Goal: Information Seeking & Learning: Learn about a topic

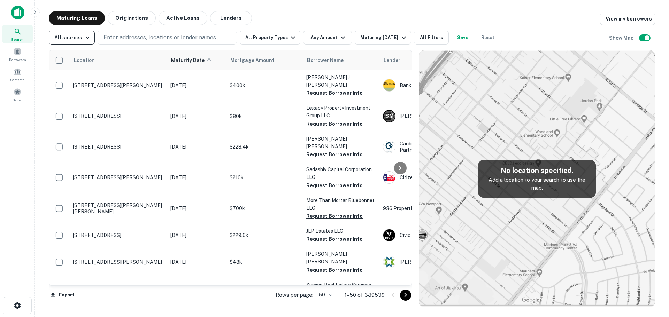
drag, startPoint x: 147, startPoint y: 38, endPoint x: 89, endPoint y: 43, distance: 58.1
click at [147, 38] on p "Enter addresses, locations or lender names" at bounding box center [159, 37] width 113 height 8
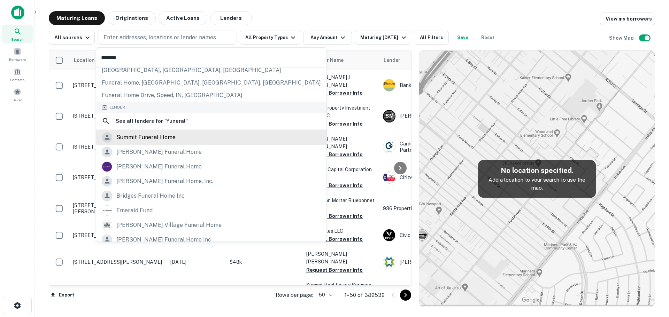
scroll to position [86, 0]
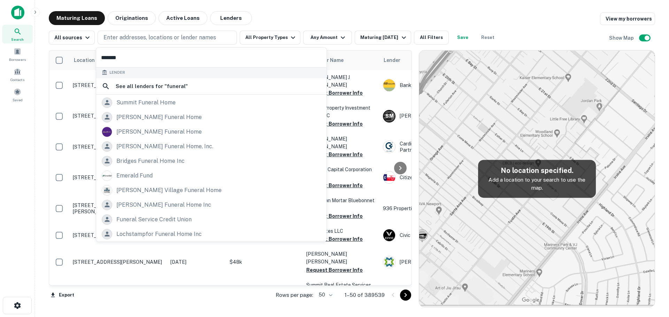
type input "*******"
click at [122, 33] on p "Enter addresses, locations or lender names" at bounding box center [159, 37] width 113 height 8
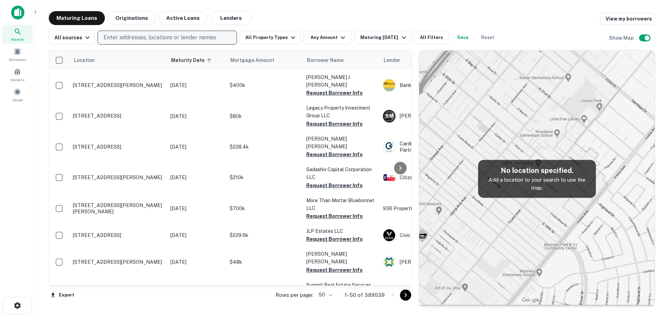
click at [122, 33] on p "Enter addresses, locations or lender names" at bounding box center [159, 37] width 113 height 8
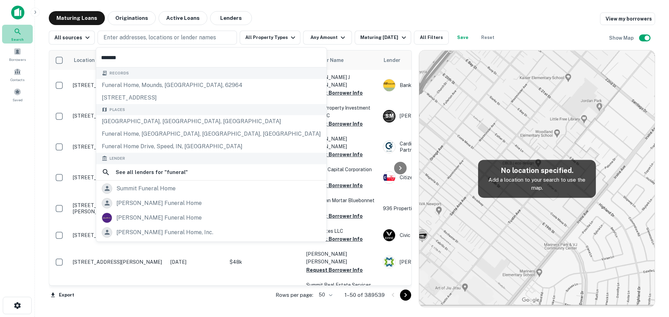
click at [16, 34] on icon at bounding box center [18, 32] width 8 height 8
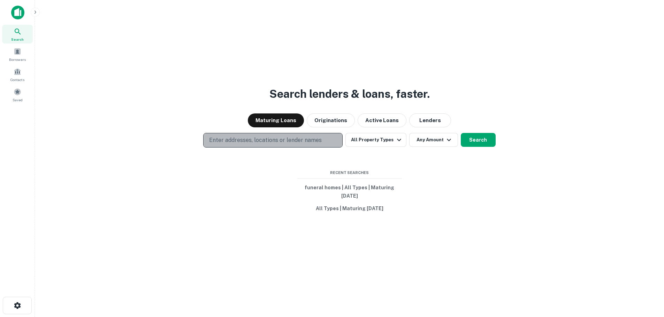
click at [247, 140] on p "Enter addresses, locations or lender names" at bounding box center [265, 140] width 113 height 8
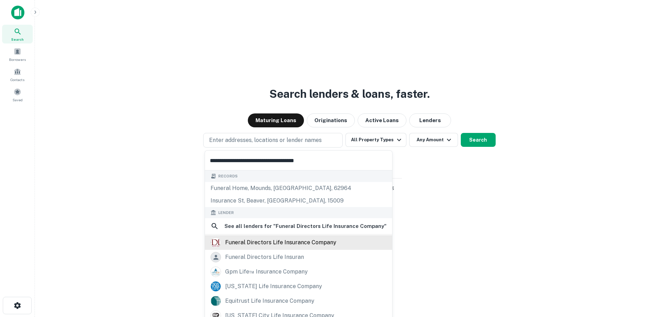
type input "**********"
click at [307, 246] on div "funeral directors life insurance company" at bounding box center [280, 243] width 111 height 10
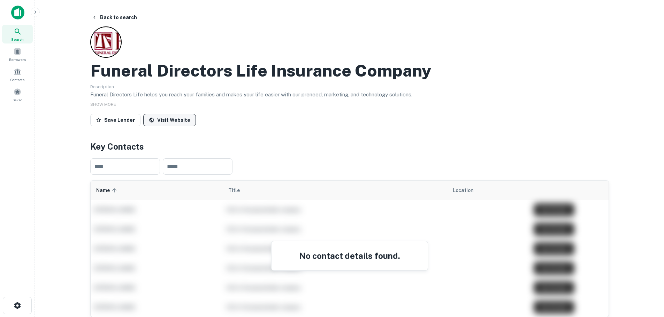
click at [156, 121] on link "Visit Website" at bounding box center [169, 120] width 53 height 13
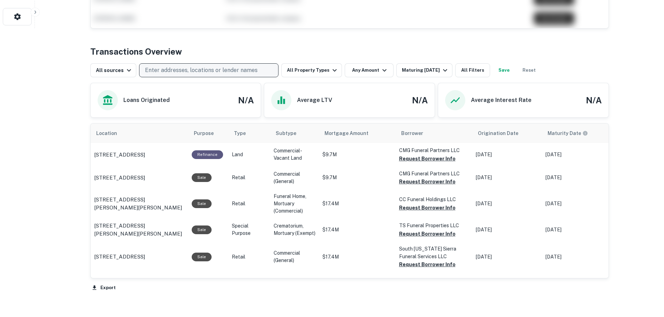
scroll to position [332, 0]
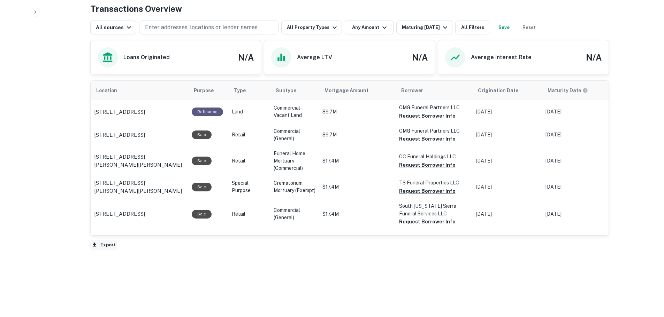
click at [105, 246] on button "Export" at bounding box center [103, 245] width 27 height 10
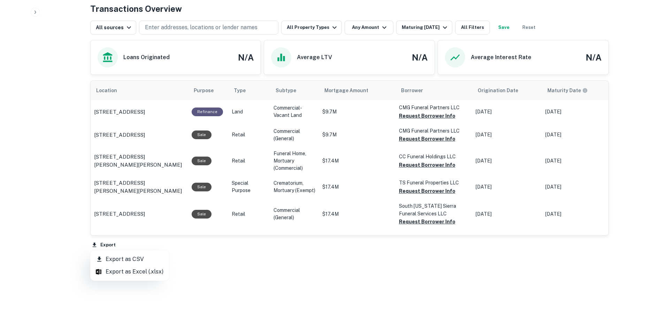
click at [209, 272] on div at bounding box center [334, 158] width 669 height 317
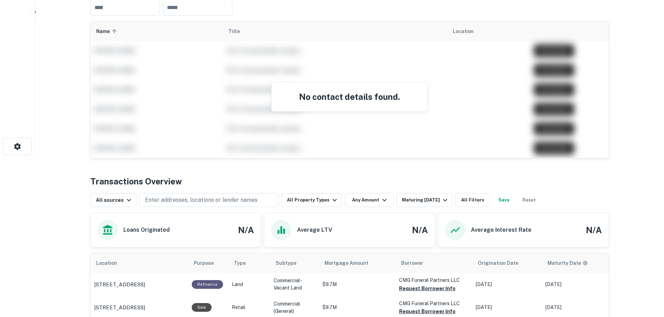
scroll to position [158, 0]
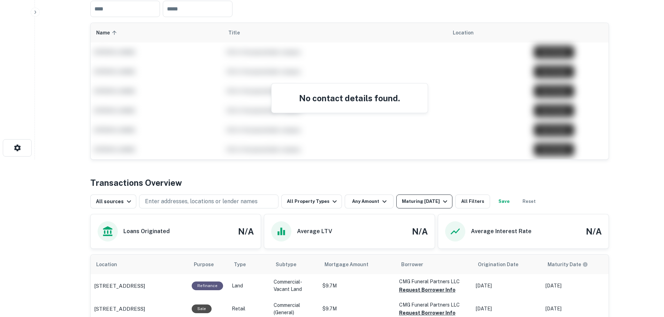
click at [420, 202] on div "Maturing [DATE]" at bounding box center [425, 202] width 47 height 8
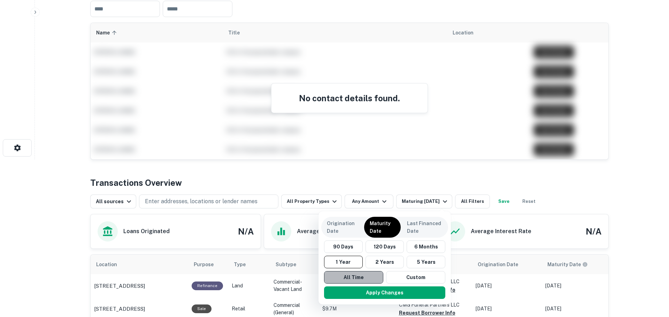
click at [359, 277] on button "All Time" at bounding box center [353, 277] width 59 height 13
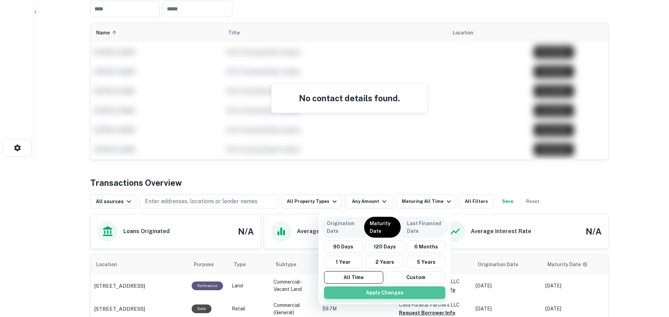
click at [371, 295] on button "Apply Changes" at bounding box center [384, 293] width 121 height 13
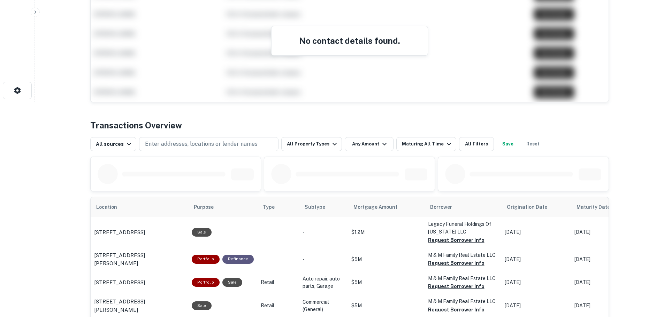
scroll to position [228, 0]
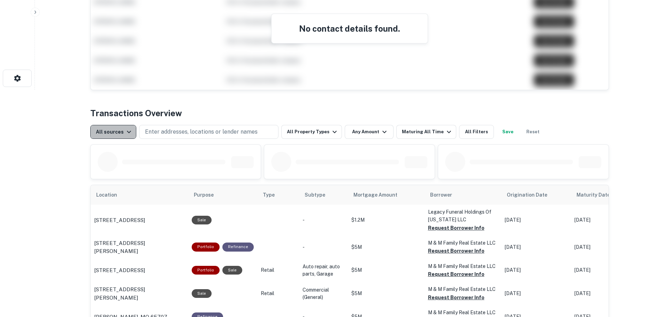
click at [125, 132] on icon "button" at bounding box center [129, 132] width 8 height 8
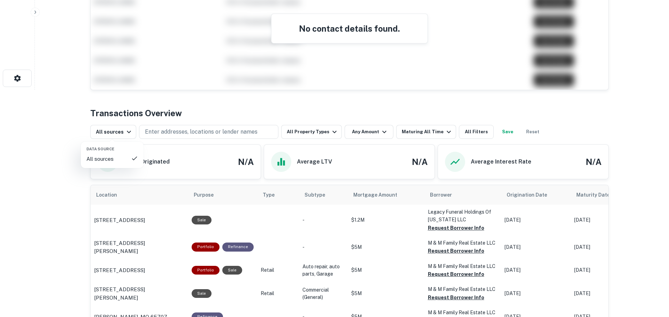
click at [303, 133] on div at bounding box center [334, 158] width 669 height 317
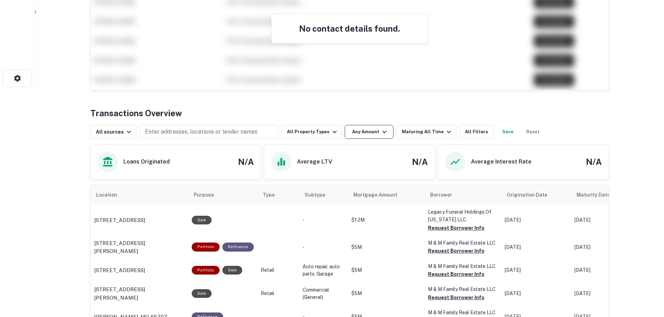
click at [353, 134] on button "Any Amount" at bounding box center [369, 132] width 49 height 14
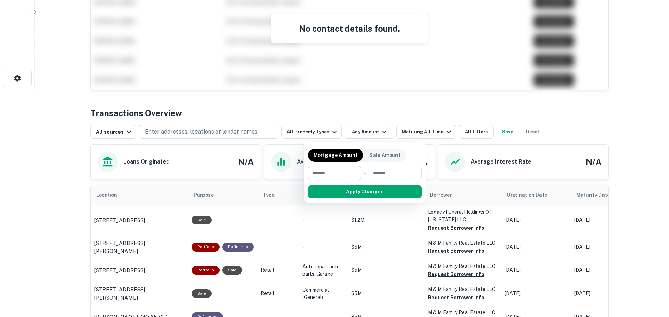
click at [412, 136] on div at bounding box center [334, 158] width 669 height 317
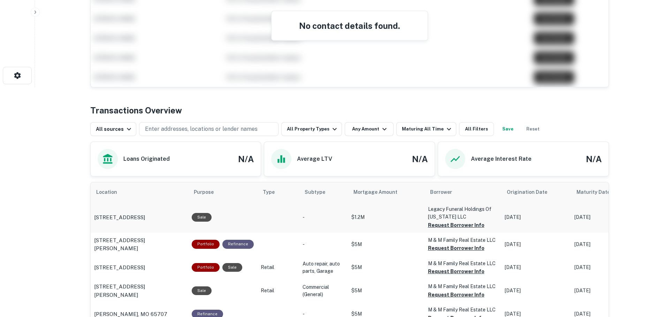
scroll to position [226, 0]
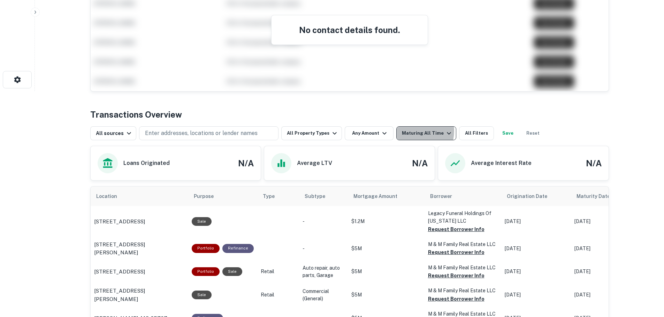
click at [407, 131] on div "Maturing All Time" at bounding box center [427, 133] width 51 height 8
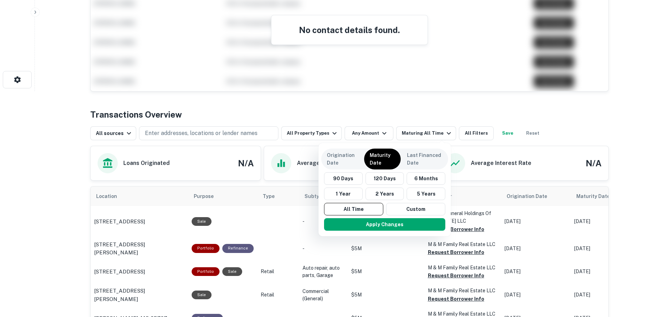
click at [394, 112] on div at bounding box center [334, 158] width 669 height 317
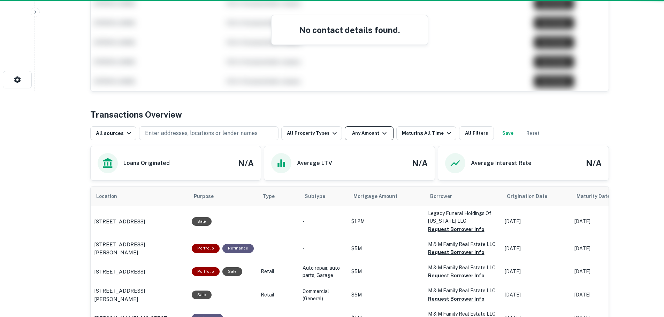
click at [366, 131] on button "Any Amount" at bounding box center [369, 133] width 49 height 14
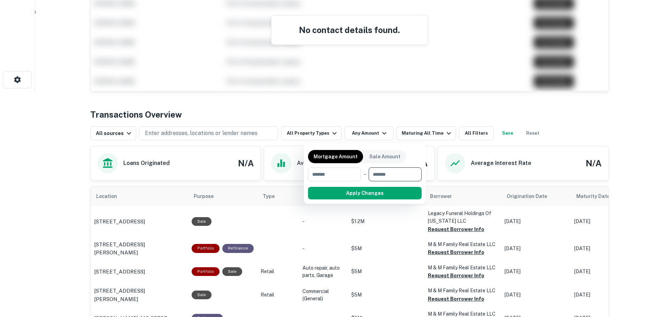
click at [377, 175] on input "number" at bounding box center [393, 175] width 48 height 14
type input "**"
click at [337, 177] on input "number" at bounding box center [330, 175] width 45 height 14
type input "**"
drag, startPoint x: 386, startPoint y: 178, endPoint x: 355, endPoint y: 177, distance: 30.7
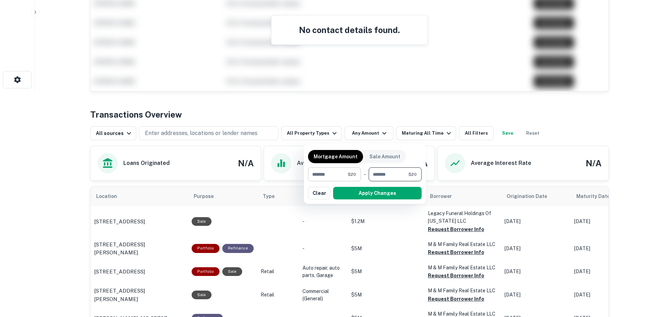
click at [355, 177] on div "** $20 ​ - ** $20 ​" at bounding box center [365, 175] width 114 height 14
click at [323, 180] on input "**" at bounding box center [329, 175] width 43 height 14
click at [353, 197] on button "Apply Changes" at bounding box center [377, 193] width 89 height 13
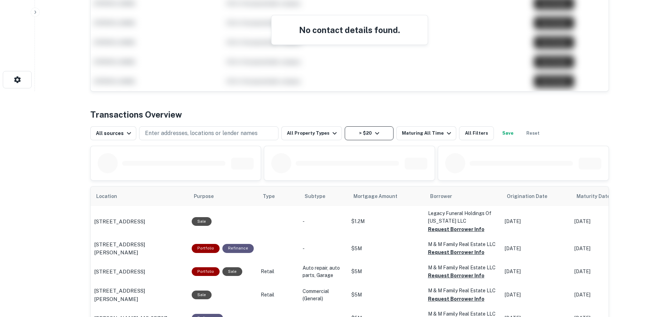
drag, startPoint x: 359, startPoint y: 122, endPoint x: 360, endPoint y: 133, distance: 11.6
click at [359, 131] on div "All sources Enter addresses, locations or lender names All Property Types > $20…" at bounding box center [349, 131] width 518 height 20
click at [361, 135] on button "> $20" at bounding box center [369, 133] width 49 height 14
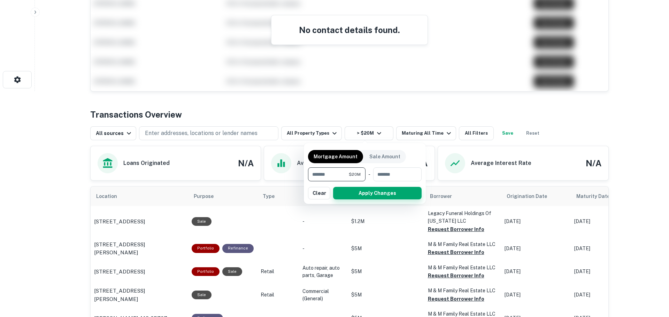
type input "********"
click at [342, 194] on button "Apply Changes" at bounding box center [377, 193] width 89 height 13
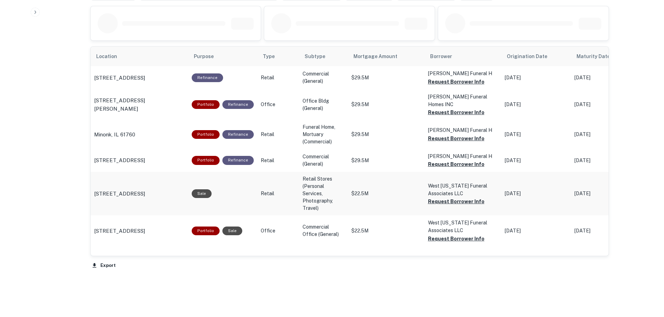
scroll to position [341, 0]
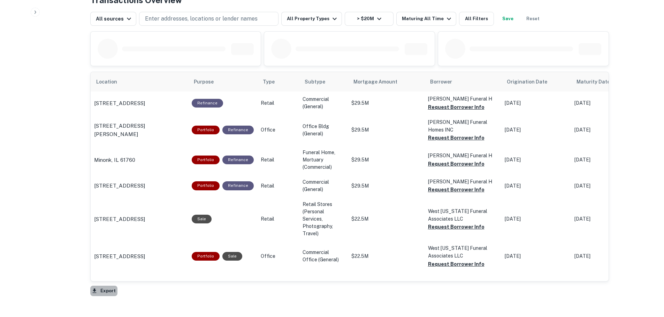
click at [102, 292] on button "Export" at bounding box center [103, 291] width 27 height 10
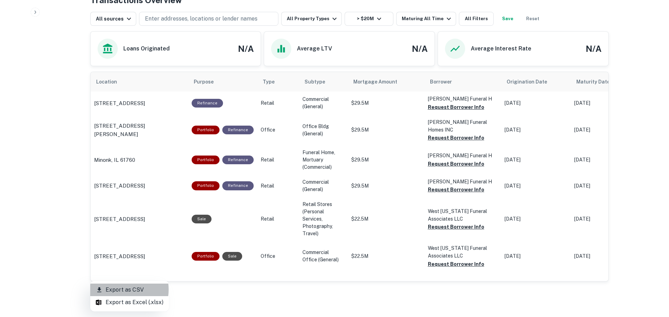
click at [116, 290] on li "Export as CSV" at bounding box center [129, 290] width 79 height 13
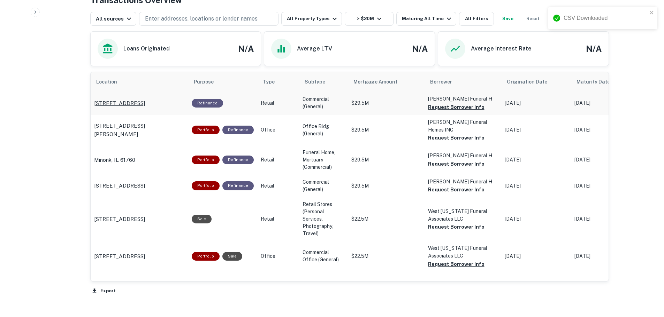
click at [145, 108] on p "[STREET_ADDRESS]" at bounding box center [119, 103] width 51 height 8
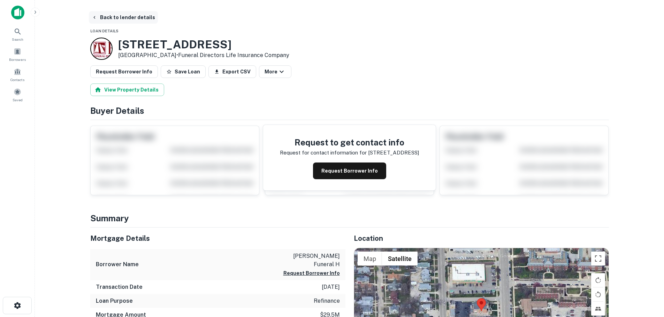
click at [96, 15] on icon "button" at bounding box center [95, 18] width 6 height 6
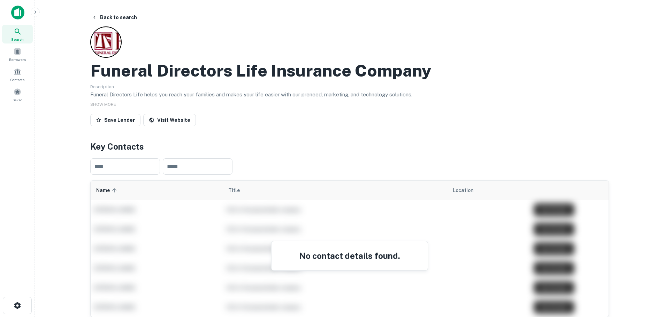
click at [15, 38] on span "Search" at bounding box center [17, 40] width 13 height 6
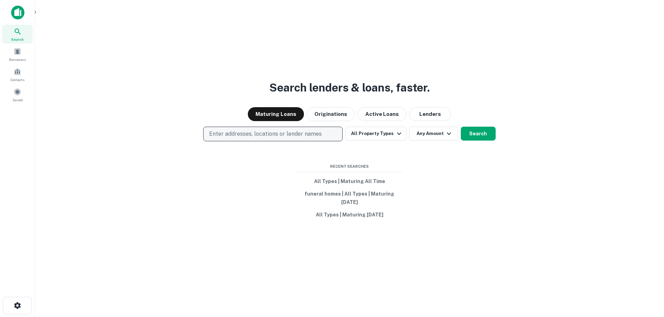
click at [274, 137] on p "Enter addresses, locations or lender names" at bounding box center [265, 134] width 113 height 8
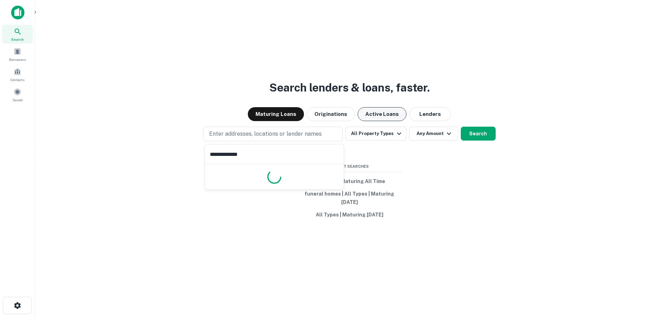
type input "**********"
click at [382, 114] on button "Active Loans" at bounding box center [381, 114] width 49 height 14
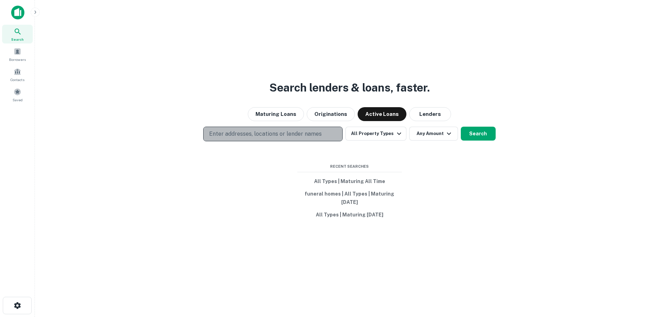
click at [325, 131] on button "Enter addresses, locations or lender names" at bounding box center [272, 134] width 139 height 15
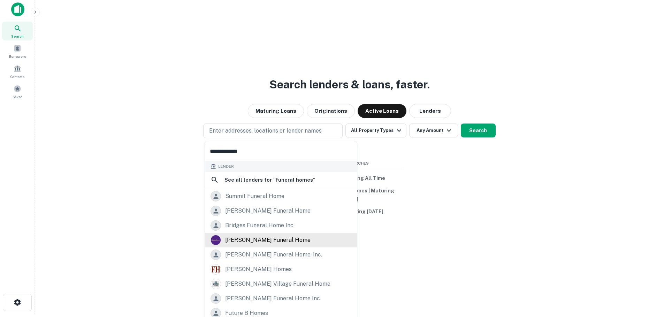
scroll to position [22, 0]
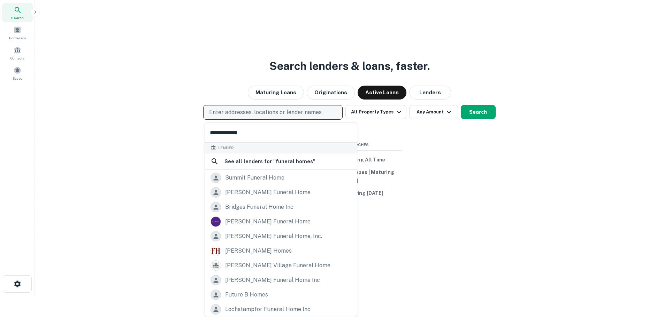
click at [268, 109] on p "Enter addresses, locations or lender names" at bounding box center [265, 112] width 113 height 8
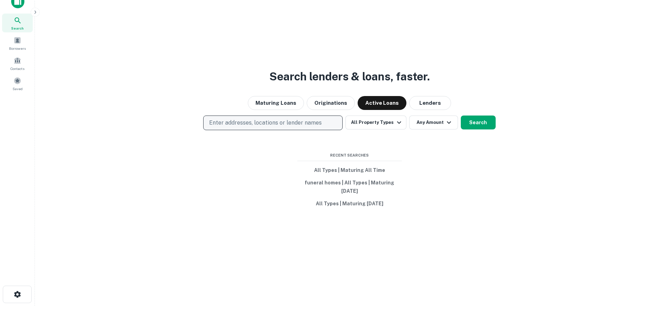
scroll to position [11, 0]
click at [265, 122] on p "Enter addresses, locations or lender names" at bounding box center [265, 123] width 113 height 8
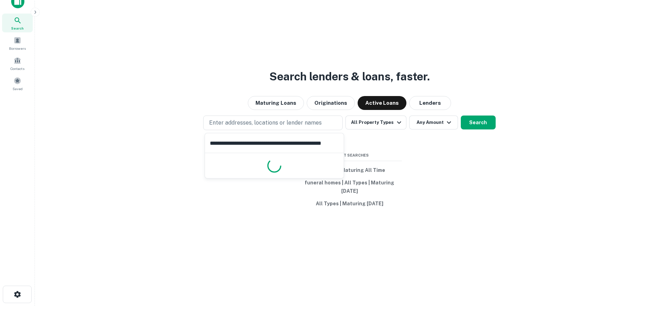
scroll to position [0, 0]
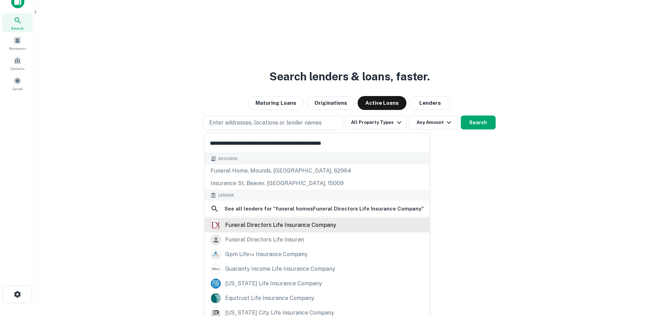
type input "**********"
click at [261, 226] on div "funeral directors life insurance company" at bounding box center [280, 225] width 111 height 10
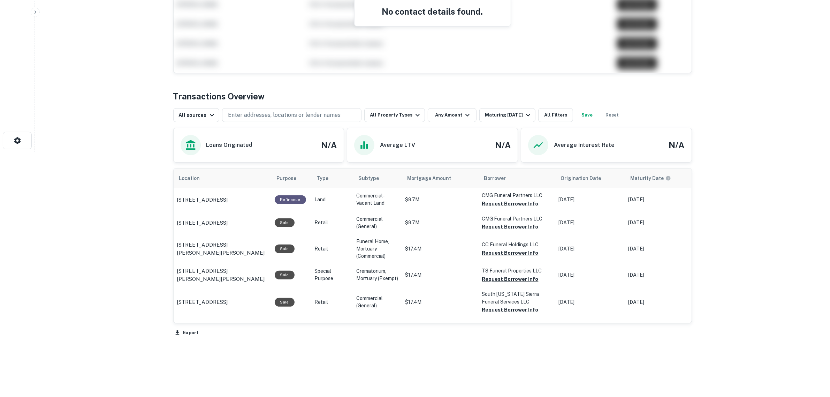
scroll to position [253, 0]
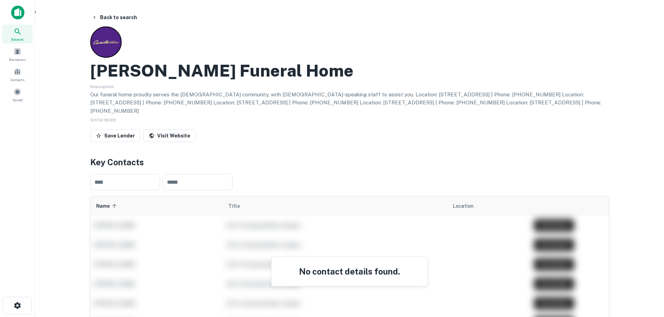
click at [18, 33] on icon at bounding box center [18, 32] width 8 height 8
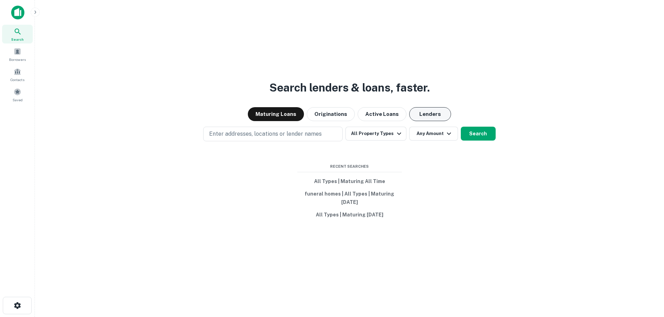
click at [423, 120] on button "Lenders" at bounding box center [430, 114] width 42 height 14
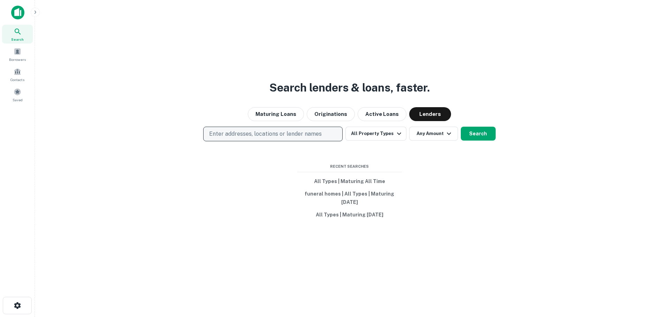
click at [324, 133] on button "Enter addresses, locations or lender names" at bounding box center [272, 134] width 139 height 15
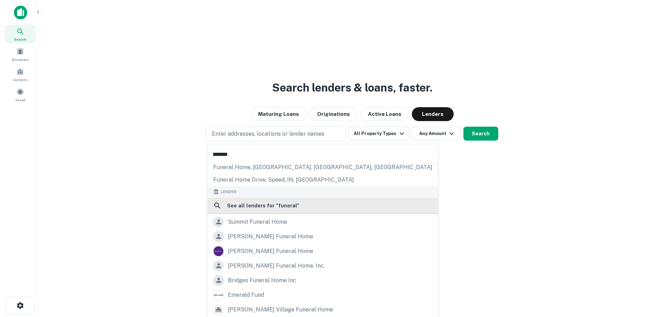
scroll to position [51, 0]
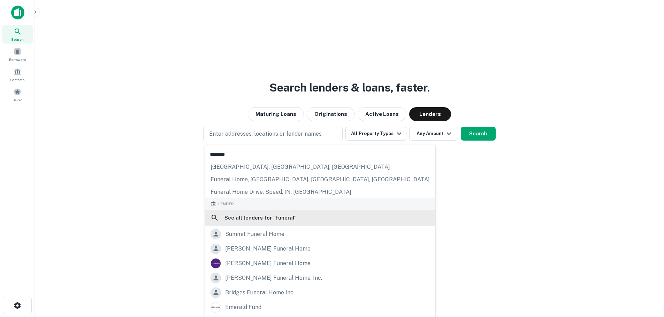
type input "*******"
click at [248, 216] on h6 "See all lenders for " funeral "" at bounding box center [260, 218] width 72 height 8
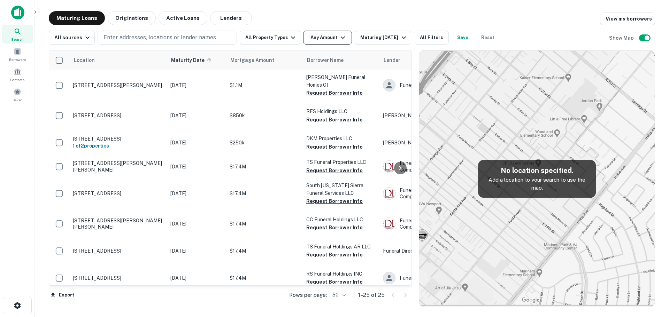
click at [340, 38] on icon "button" at bounding box center [343, 37] width 8 height 8
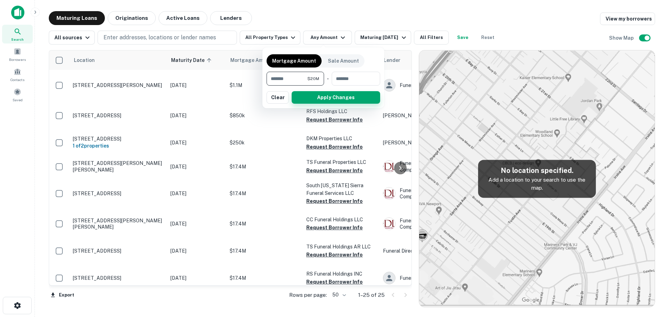
type input "********"
click at [320, 95] on button "Apply Changes" at bounding box center [336, 97] width 89 height 13
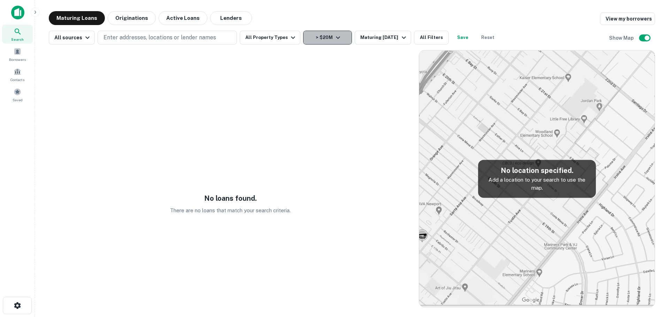
click at [316, 34] on button "> $20M" at bounding box center [327, 38] width 49 height 14
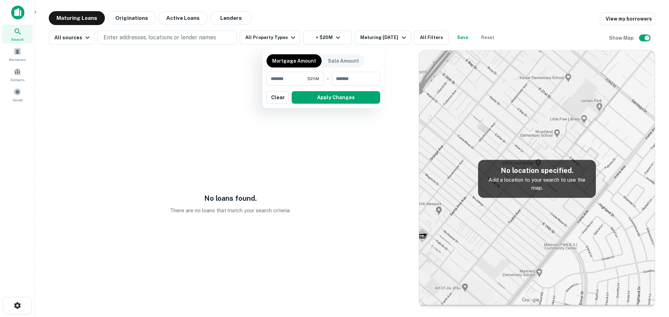
click at [365, 40] on div at bounding box center [334, 158] width 669 height 317
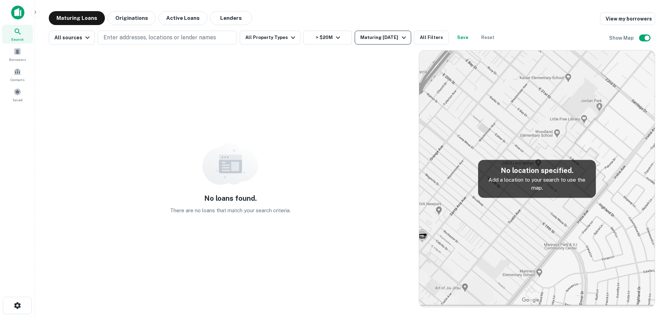
click at [378, 39] on div "Maturing [DATE]" at bounding box center [383, 37] width 47 height 8
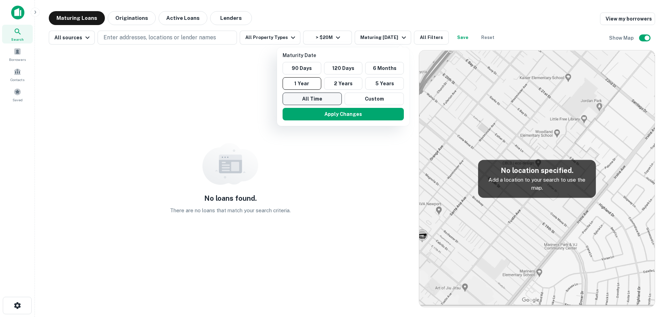
click at [316, 98] on button "All Time" at bounding box center [312, 99] width 59 height 13
click at [326, 115] on button "Apply Changes" at bounding box center [343, 114] width 121 height 13
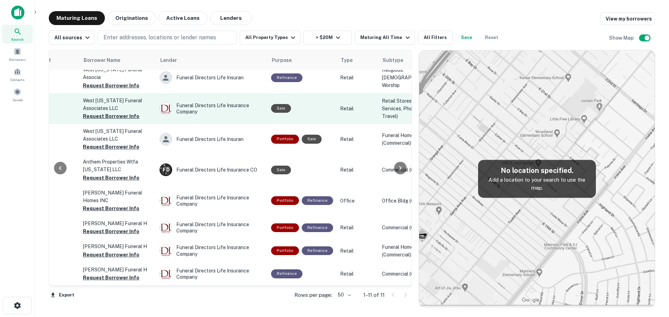
scroll to position [135, 223]
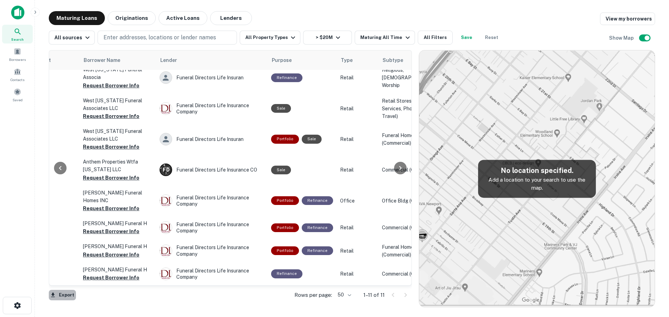
click at [61, 294] on button "Export" at bounding box center [62, 295] width 27 height 10
click at [80, 292] on li "Export as CSV" at bounding box center [88, 290] width 79 height 13
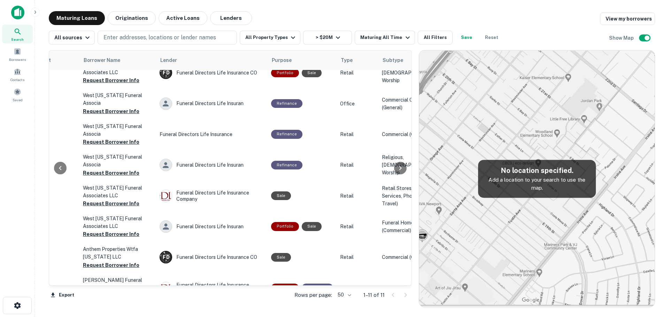
scroll to position [0, 223]
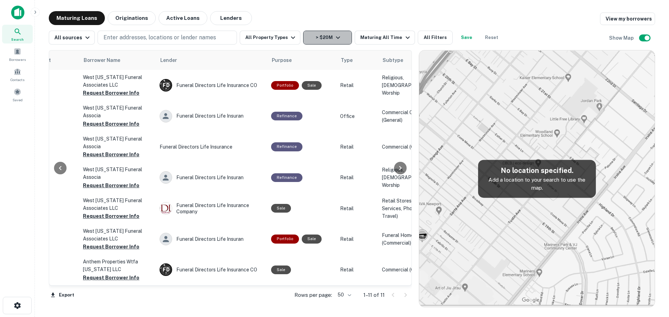
click at [334, 40] on icon "button" at bounding box center [338, 37] width 8 height 8
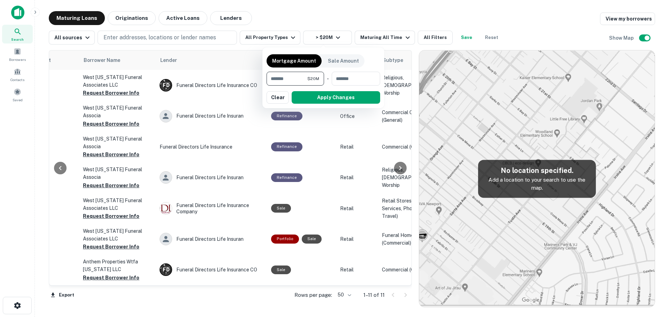
drag, startPoint x: 302, startPoint y: 78, endPoint x: 252, endPoint y: 81, distance: 50.2
click at [252, 81] on div "Mortgage Amount Sale Amount ******** $20M ​ - ​ Apply Changes Clear" at bounding box center [334, 158] width 669 height 317
type input "********"
click at [310, 99] on button "Apply Changes" at bounding box center [336, 97] width 89 height 13
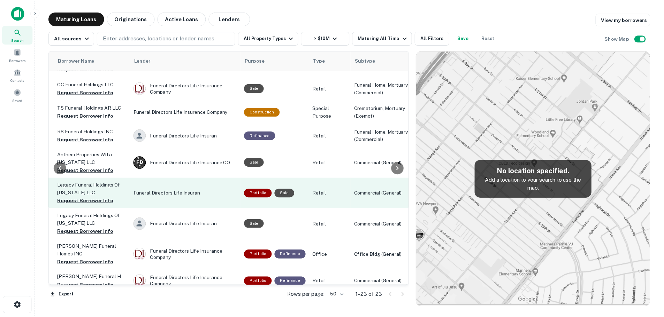
scroll to position [388, 248]
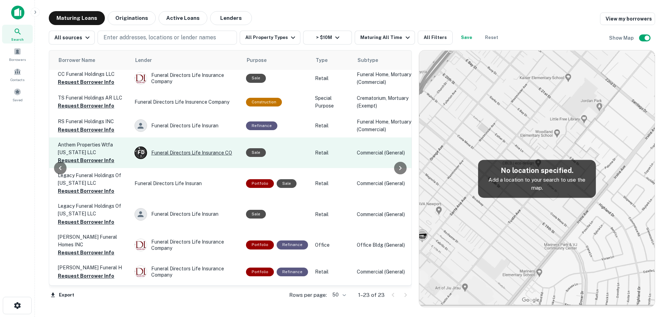
click at [169, 159] on div "F D Funeral Directors Life Insurance CO" at bounding box center [186, 153] width 105 height 13
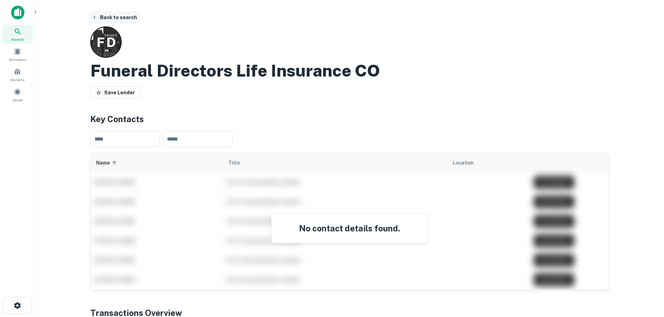
click at [101, 16] on button "Back to search" at bounding box center [114, 17] width 51 height 13
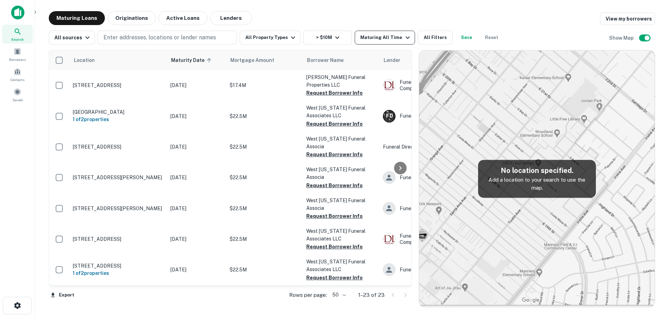
click at [370, 32] on button "Maturing All Time" at bounding box center [385, 38] width 60 height 14
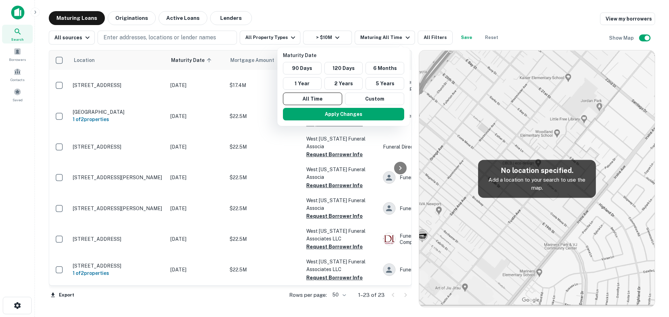
click at [67, 35] on div at bounding box center [334, 158] width 669 height 317
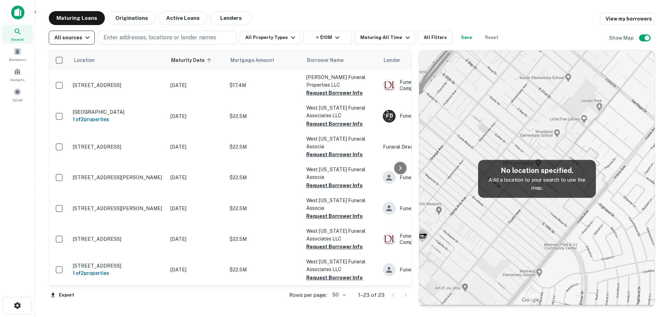
click at [79, 39] on div "All sources" at bounding box center [72, 37] width 37 height 8
click at [229, 15] on div at bounding box center [334, 158] width 669 height 317
click at [13, 14] on img at bounding box center [17, 13] width 13 height 14
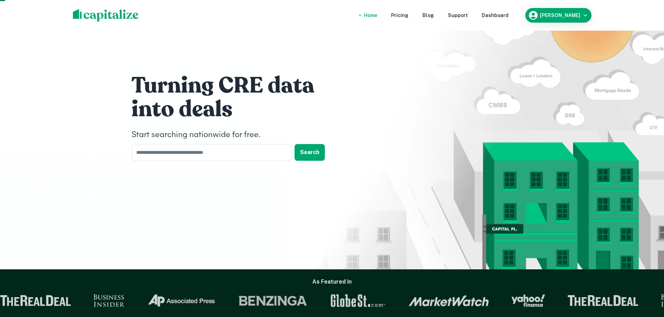
scroll to position [70, 0]
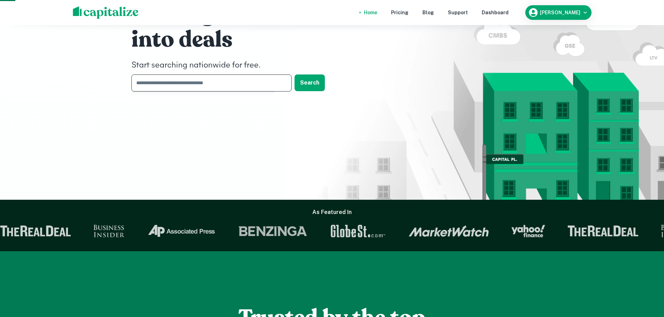
click at [242, 89] on input "text" at bounding box center [208, 83] width 155 height 17
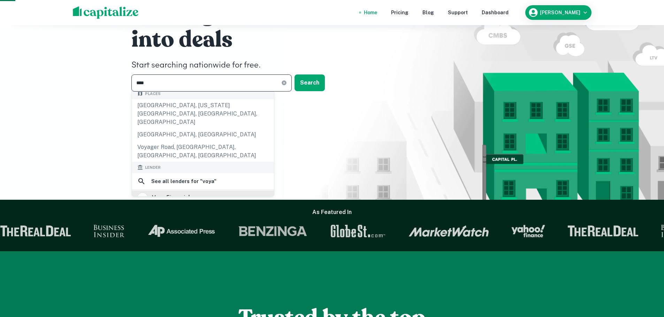
type input "****"
click at [171, 191] on div "voya financial" at bounding box center [203, 198] width 142 height 15
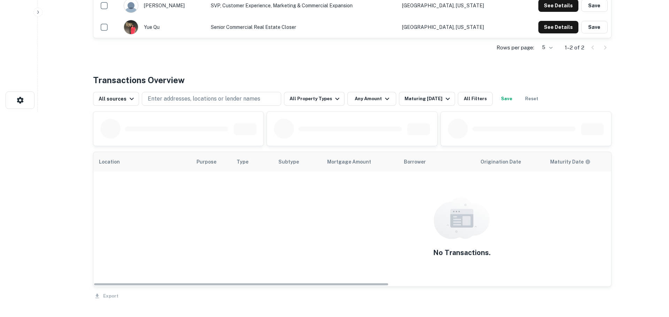
scroll to position [209, 0]
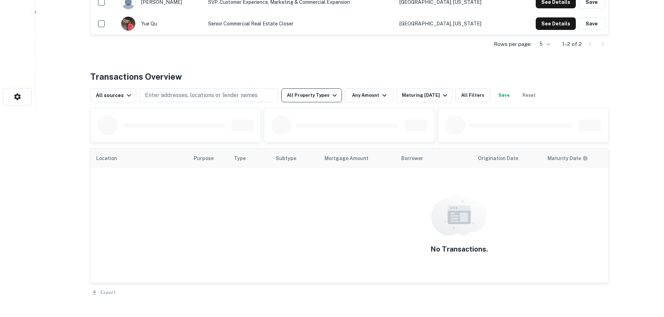
click at [332, 96] on icon "button" at bounding box center [334, 95] width 8 height 8
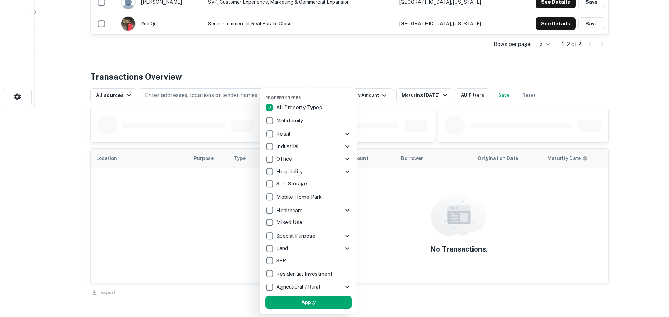
click at [347, 237] on icon at bounding box center [347, 236] width 4 height 2
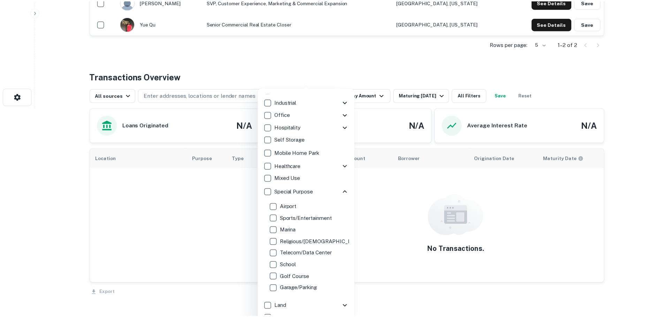
scroll to position [0, 0]
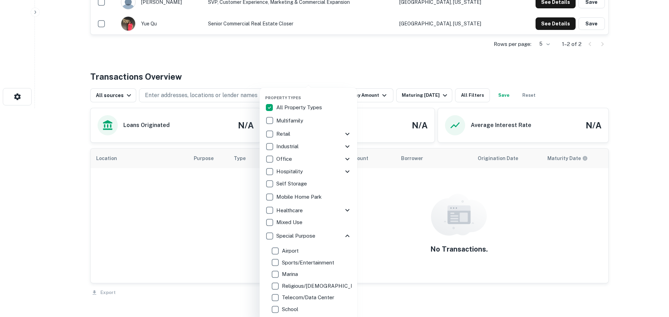
click at [343, 235] on icon at bounding box center [347, 236] width 8 height 8
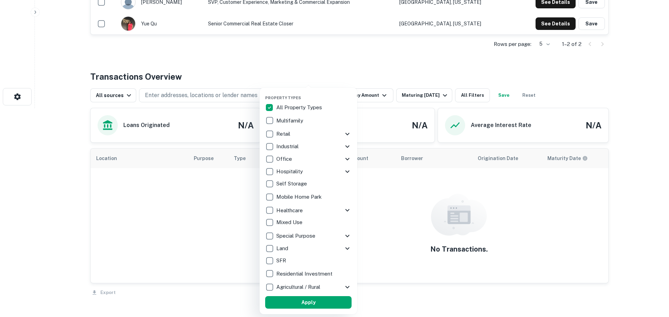
click at [360, 60] on div at bounding box center [334, 158] width 669 height 317
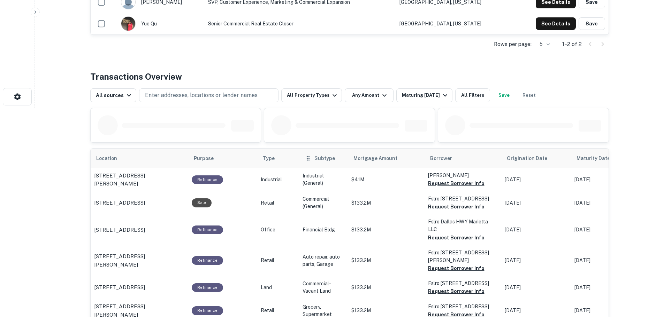
click at [314, 162] on span "Subtype" at bounding box center [324, 158] width 21 height 8
click at [305, 159] on icon "scrollable content" at bounding box center [308, 158] width 7 height 8
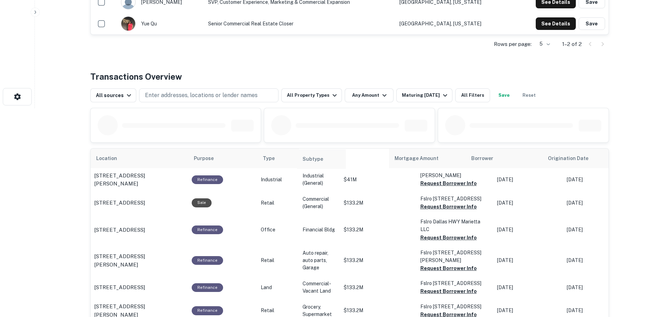
click at [308, 161] on tr "Location Purpose Type Subtype Mortgage Amount Borrower Origination Date Maturit…" at bounding box center [562, 159] width 942 height 20
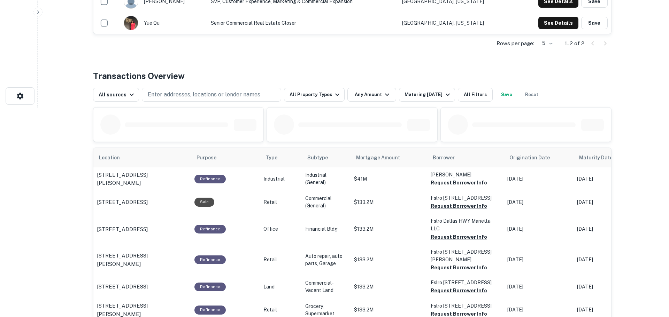
scroll to position [209, 0]
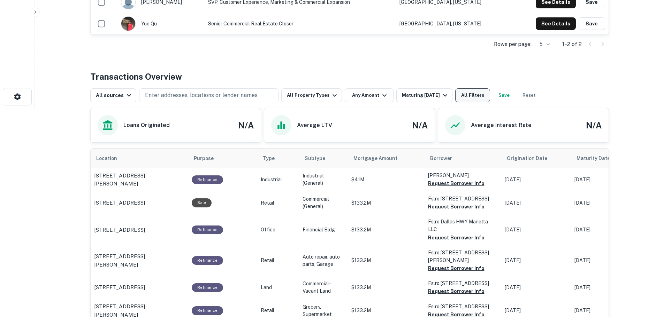
click at [468, 92] on button "All Filters" at bounding box center [472, 96] width 35 height 14
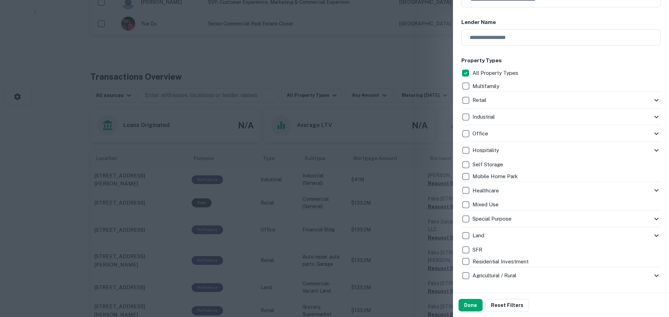
scroll to position [105, 0]
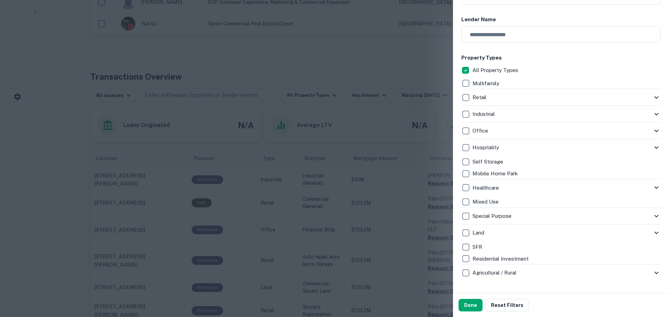
click at [520, 215] on div "Special Purpose" at bounding box center [556, 216] width 191 height 12
click at [653, 213] on icon at bounding box center [656, 216] width 8 height 8
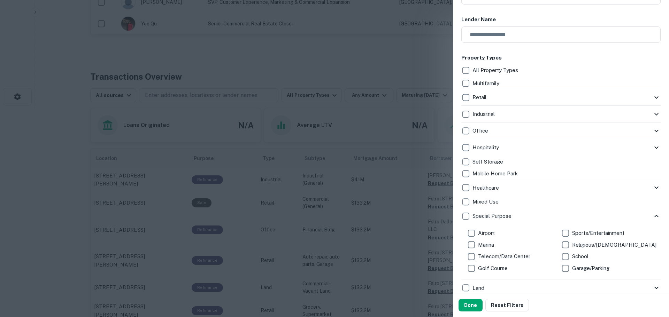
click at [653, 214] on icon at bounding box center [656, 216] width 8 height 8
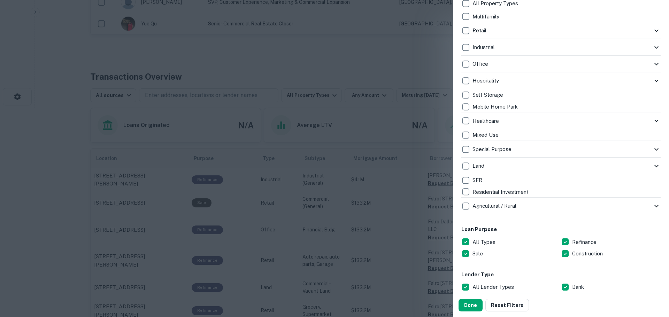
scroll to position [174, 0]
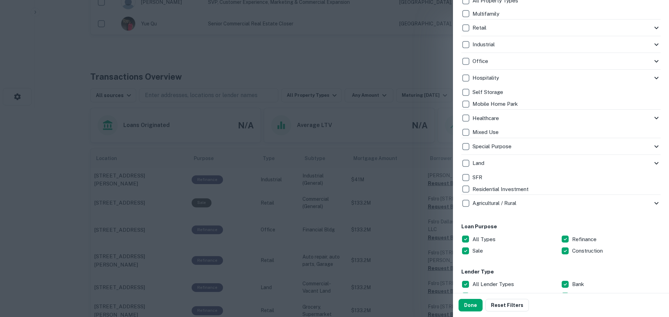
click at [653, 164] on icon at bounding box center [656, 163] width 8 height 8
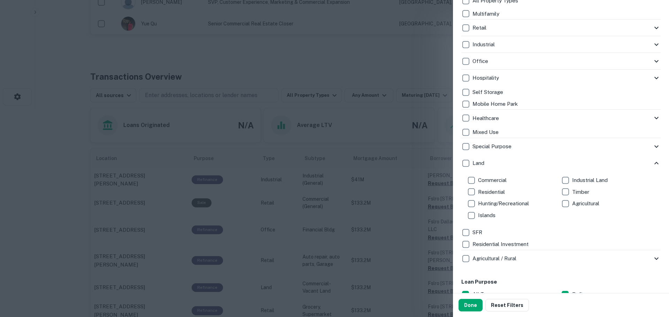
click at [654, 164] on icon at bounding box center [656, 163] width 4 height 2
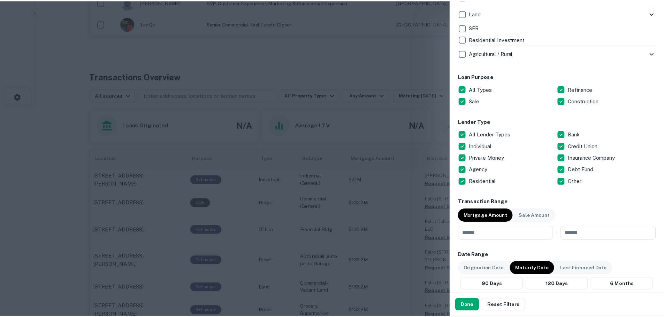
scroll to position [348, 0]
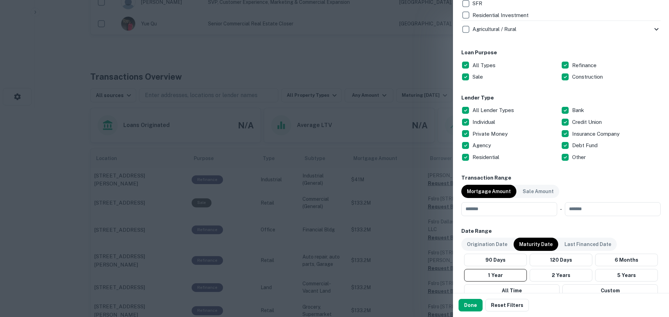
click at [404, 83] on div at bounding box center [334, 158] width 669 height 317
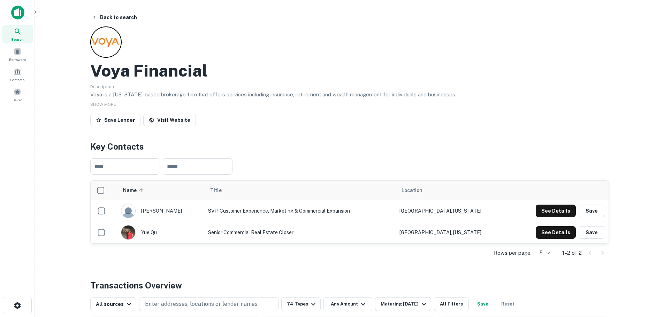
scroll to position [139, 0]
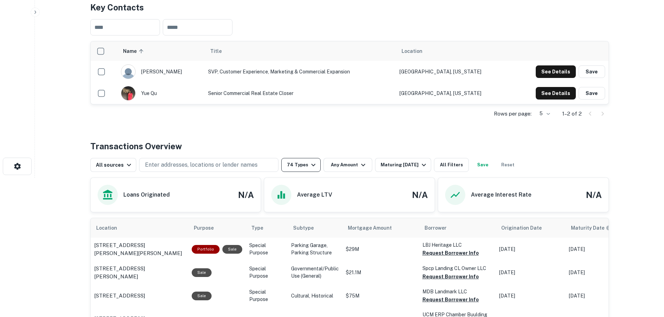
click at [303, 168] on button "74 Types" at bounding box center [300, 165] width 39 height 14
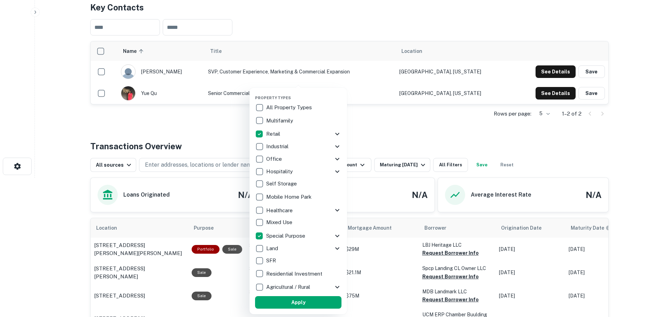
click at [337, 134] on icon at bounding box center [337, 134] width 8 height 8
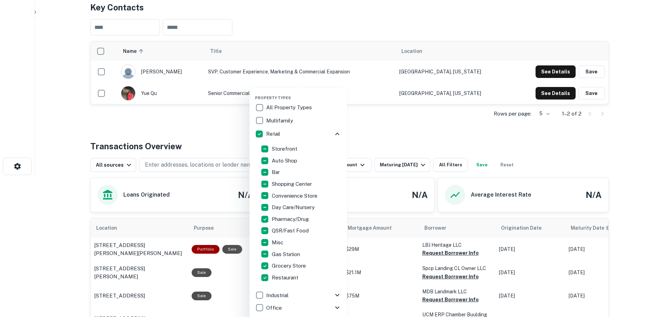
click at [327, 133] on div "Retail" at bounding box center [294, 134] width 78 height 12
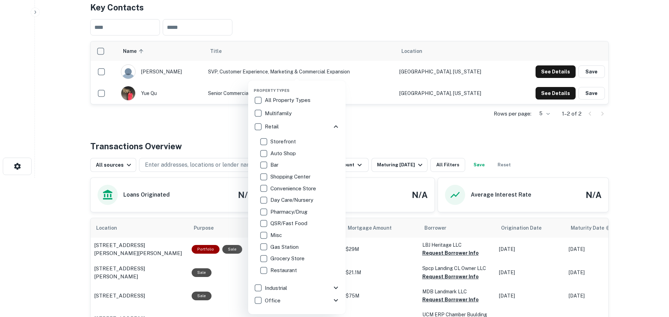
click at [366, 120] on div at bounding box center [334, 158] width 669 height 317
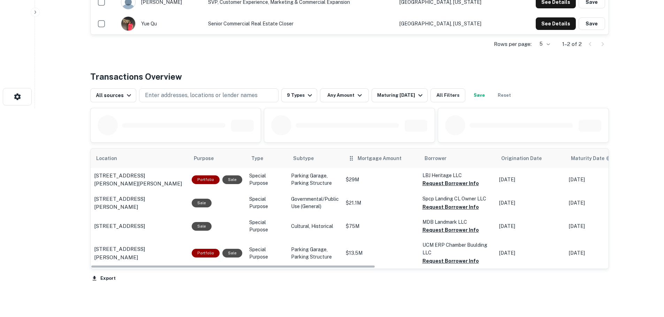
scroll to position [243, 0]
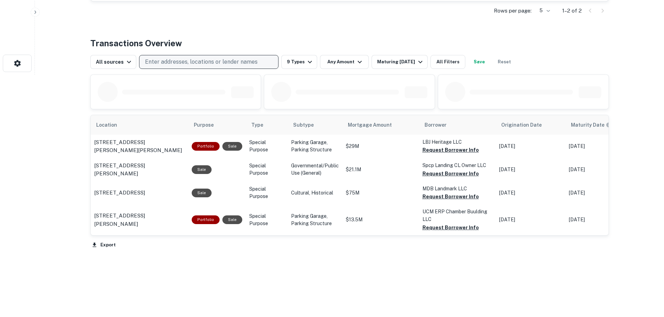
click at [233, 61] on p "Enter addresses, locations or lender names" at bounding box center [201, 62] width 113 height 8
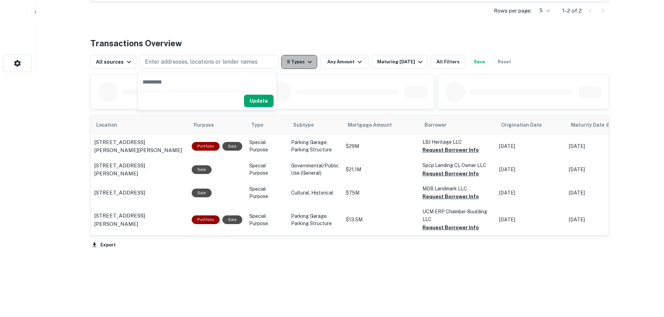
click at [291, 61] on button "9 Types" at bounding box center [299, 62] width 36 height 14
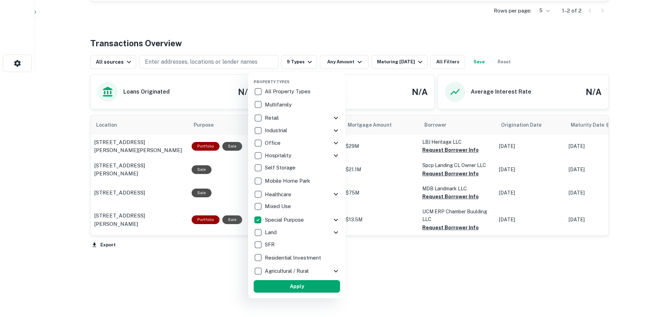
click at [267, 93] on p "All Property Types" at bounding box center [288, 91] width 47 height 8
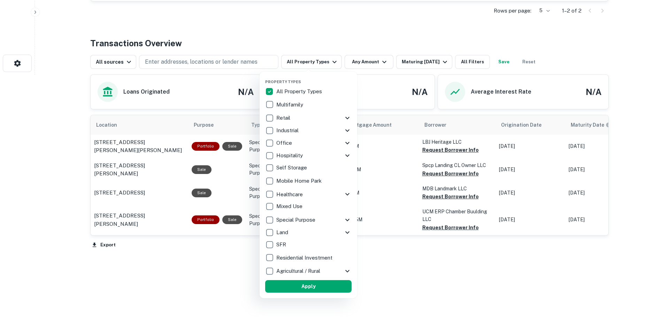
click at [302, 286] on button "Apply" at bounding box center [308, 286] width 86 height 13
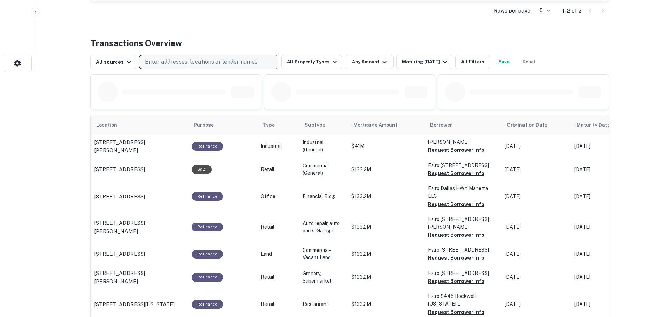
click at [225, 68] on button "Enter addresses, locations or lender names" at bounding box center [208, 62] width 139 height 14
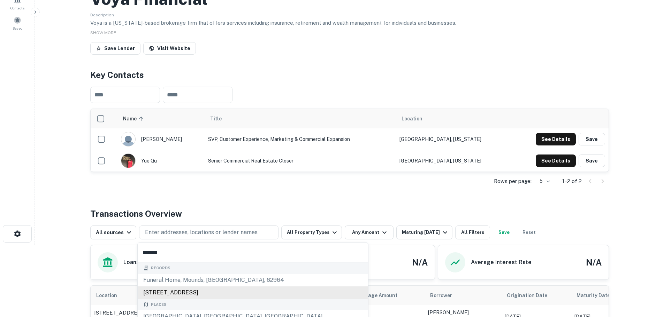
scroll to position [68, 0]
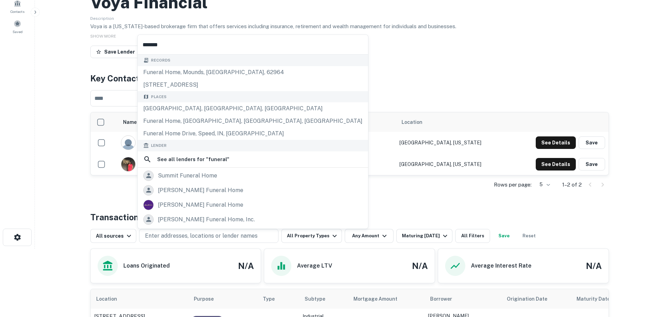
type input "*******"
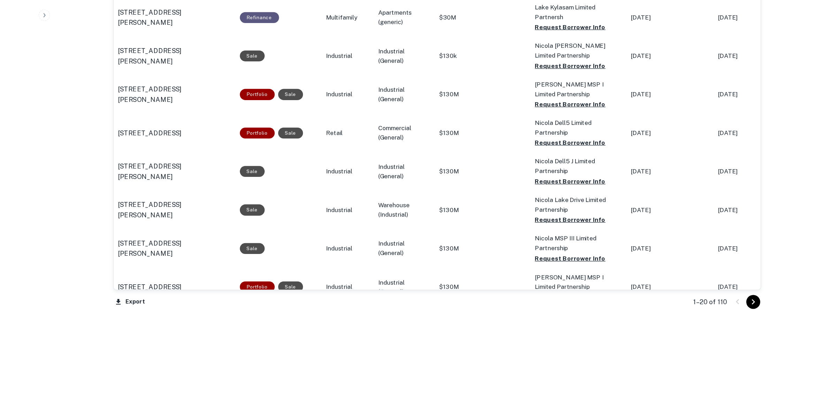
scroll to position [226, 0]
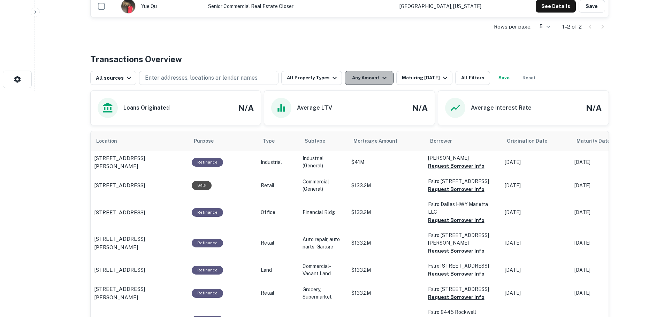
click at [380, 79] on icon "button" at bounding box center [384, 78] width 8 height 8
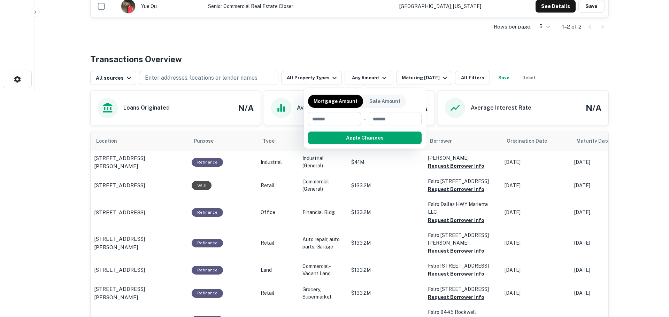
click at [420, 82] on div at bounding box center [334, 158] width 669 height 317
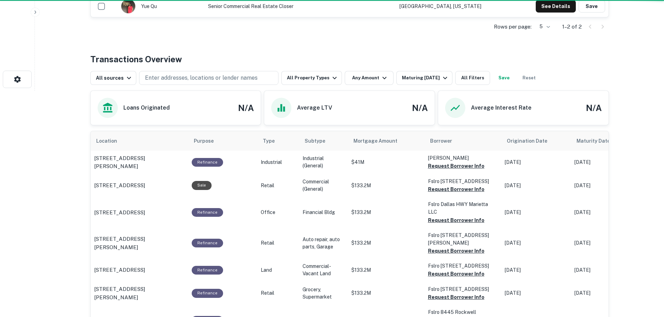
click at [429, 77] on div "Maturing [DATE]" at bounding box center [425, 78] width 47 height 8
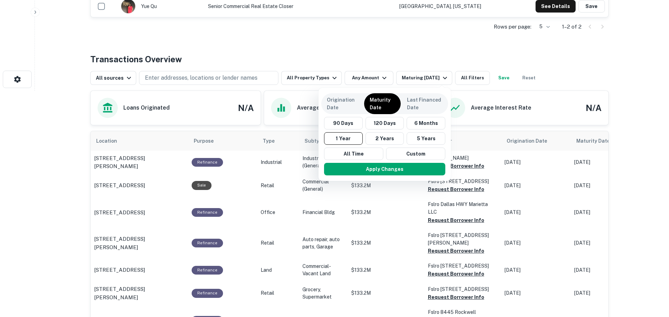
click at [407, 53] on div at bounding box center [334, 158] width 669 height 317
